Goal: Task Accomplishment & Management: Manage account settings

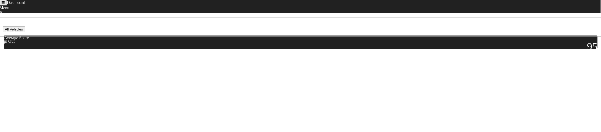
click at [5, 4] on icon "Toggle navigation" at bounding box center [3, 2] width 3 height 3
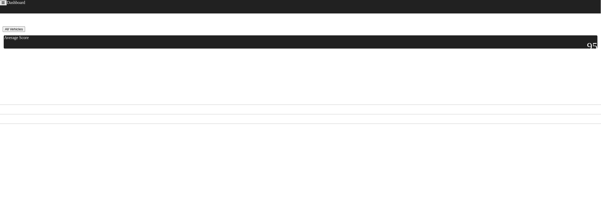
click at [8, 101] on link "Sign Out" at bounding box center [9, 128] width 15 height 4
click at [35, 101] on button "Sign Out" at bounding box center [26, 119] width 18 height 6
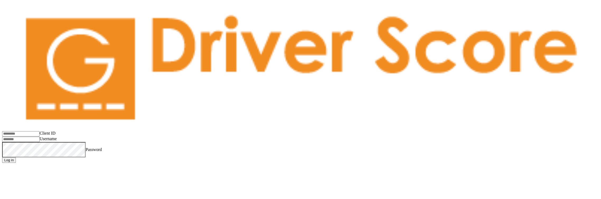
click at [40, 101] on input "Client ID" at bounding box center [21, 133] width 38 height 5
type input "**********"
click at [36, 101] on input "Username" at bounding box center [21, 139] width 38 height 5
type input "**********"
click at [16, 101] on button "Log in" at bounding box center [9, 160] width 14 height 6
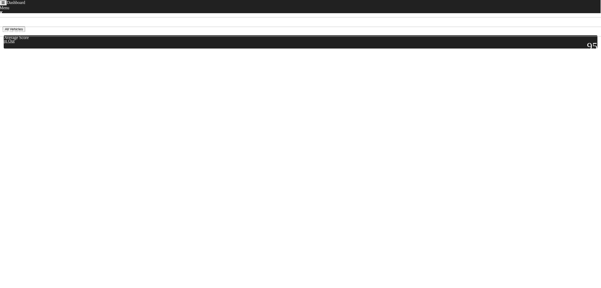
click at [5, 4] on icon "Toggle navigation" at bounding box center [3, 2] width 3 height 3
click at [17, 101] on link "Sign Out" at bounding box center [9, 146] width 15 height 4
click at [35, 101] on button "Sign Out" at bounding box center [26, 137] width 18 height 6
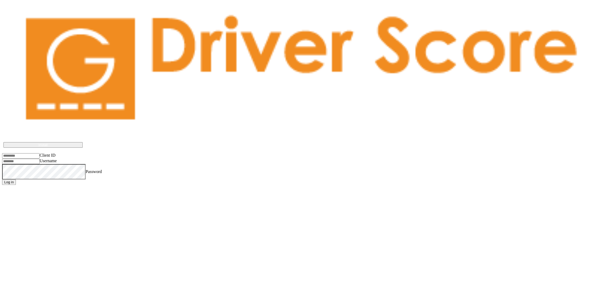
click at [40, 153] on input "Client ID" at bounding box center [21, 155] width 38 height 5
type input "**********"
click at [40, 159] on input "Username" at bounding box center [21, 161] width 38 height 5
type input "**********"
click at [2, 180] on button "Log in" at bounding box center [9, 183] width 14 height 6
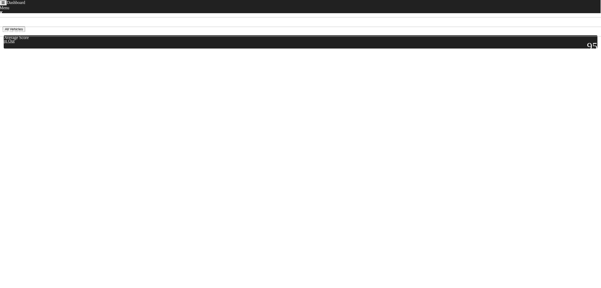
click at [138, 80] on body "Dashboard Menu Home Missed Acknowledgments Sign Out Sep 20th - Sep 27th All Veh…" at bounding box center [300, 63] width 597 height 96
click at [5, 4] on icon "Toggle navigation" at bounding box center [3, 2] width 3 height 3
click at [17, 144] on link "Sign Out" at bounding box center [9, 146] width 15 height 4
click at [17, 139] on button "Cancel" at bounding box center [9, 137] width 15 height 6
click at [202, 113] on html "Dashboard Menu Home Missed Acknowledgments Sign Out Sep 20th - Sep 27th All Veh…" at bounding box center [300, 56] width 601 height 113
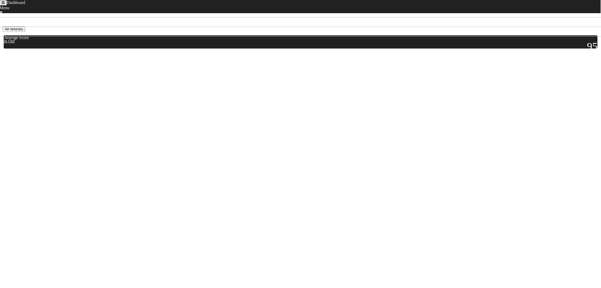
click at [105, 111] on body "Dashboard Menu Home Missed Acknowledgments Sign Out [DATE] - [DATE] All Vehicle…" at bounding box center [300, 63] width 597 height 96
